Goal: Task Accomplishment & Management: Use online tool/utility

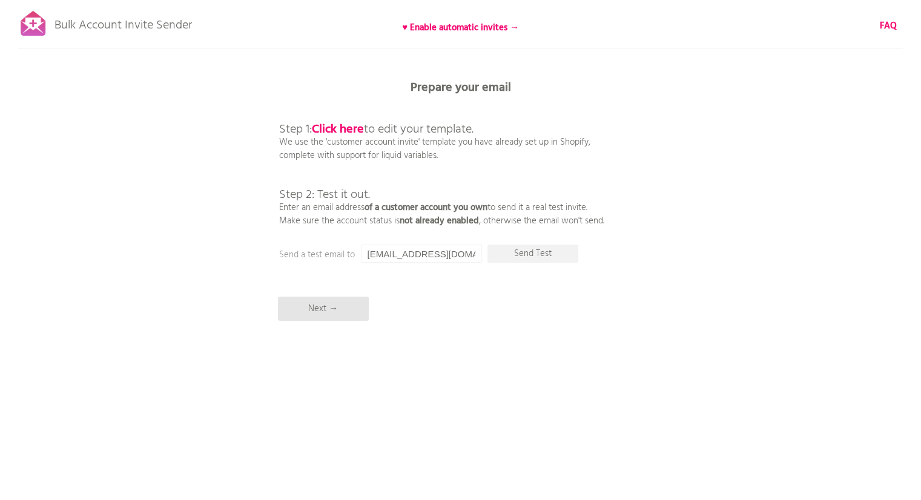
click at [414, 237] on div "Bulk Account Invite Sender ♥ Enable automatic invites → FAQ Synced all customer…" at bounding box center [460, 212] width 921 height 424
click at [418, 246] on input "[EMAIL_ADDRESS][DOMAIN_NAME]" at bounding box center [421, 254] width 121 height 18
drag, startPoint x: 455, startPoint y: 253, endPoint x: 211, endPoint y: 264, distance: 244.9
click at [211, 264] on div "Bulk Account Invite Sender ♥ Enable automatic invites → FAQ Synced all customer…" at bounding box center [460, 212] width 921 height 424
type input "[EMAIL_ADDRESS][DOMAIN_NAME]"
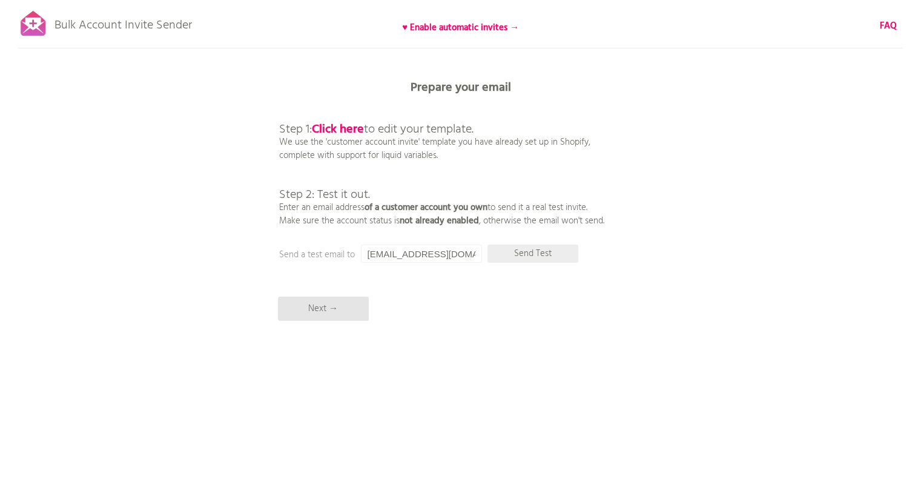
click at [531, 254] on p "Send Test" at bounding box center [533, 254] width 91 height 18
click at [346, 120] on b "Click here" at bounding box center [338, 129] width 52 height 19
click at [347, 307] on p "Next →" at bounding box center [323, 309] width 91 height 24
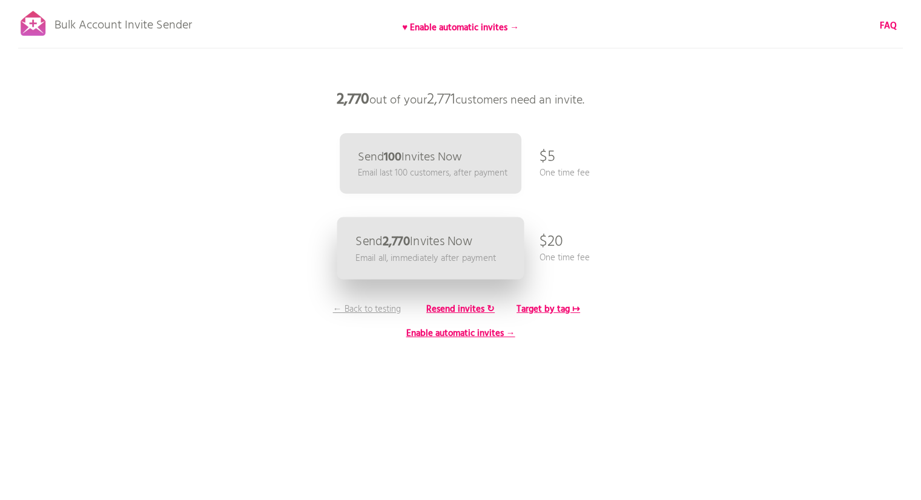
click at [465, 257] on p "Email all, immediately after payment" at bounding box center [425, 258] width 141 height 14
